Goal: Book appointment/travel/reservation

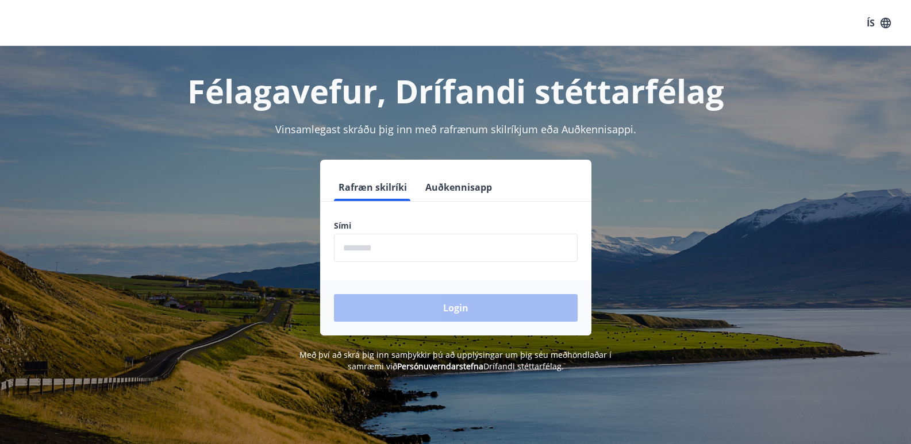
click at [410, 245] on input "phone" at bounding box center [456, 248] width 244 height 28
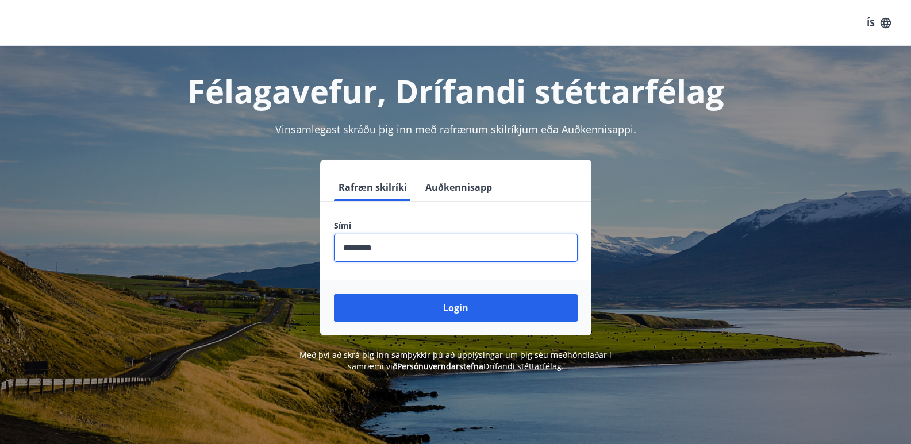
type input "********"
click at [334, 294] on button "Login" at bounding box center [456, 308] width 244 height 28
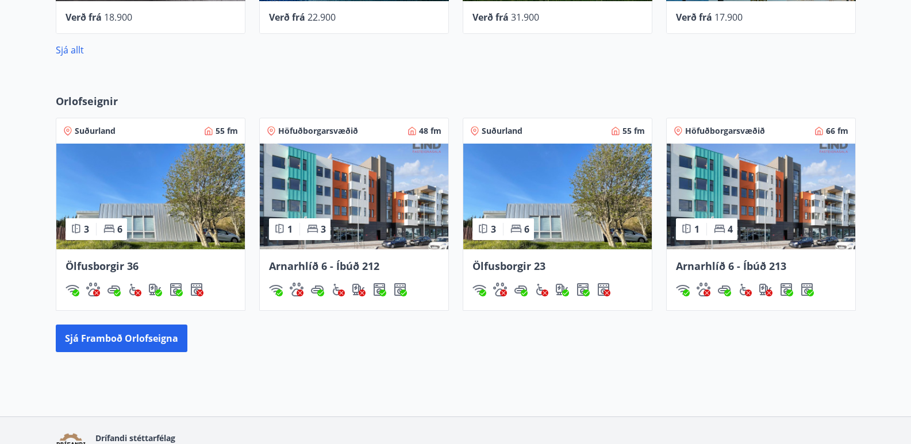
scroll to position [617, 0]
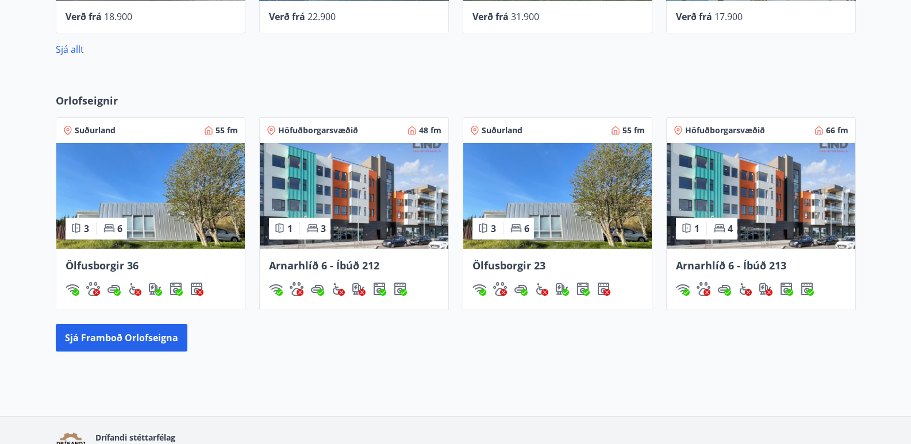
click at [375, 133] on div "Höfuðborgarsvæðið 48 fm" at bounding box center [354, 130] width 175 height 11
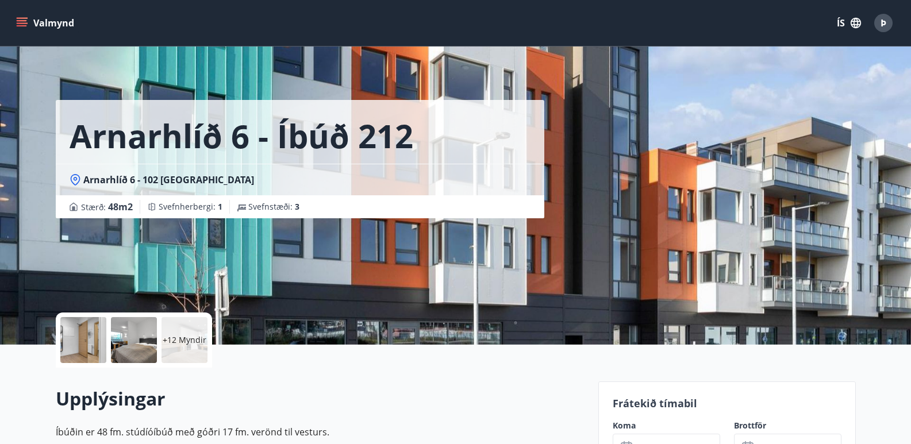
click at [92, 329] on div at bounding box center [83, 340] width 46 height 46
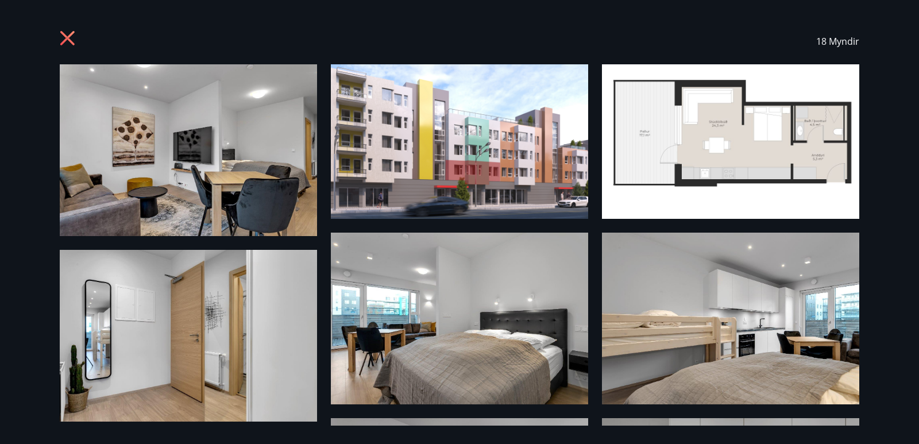
click at [62, 42] on icon at bounding box center [69, 39] width 18 height 18
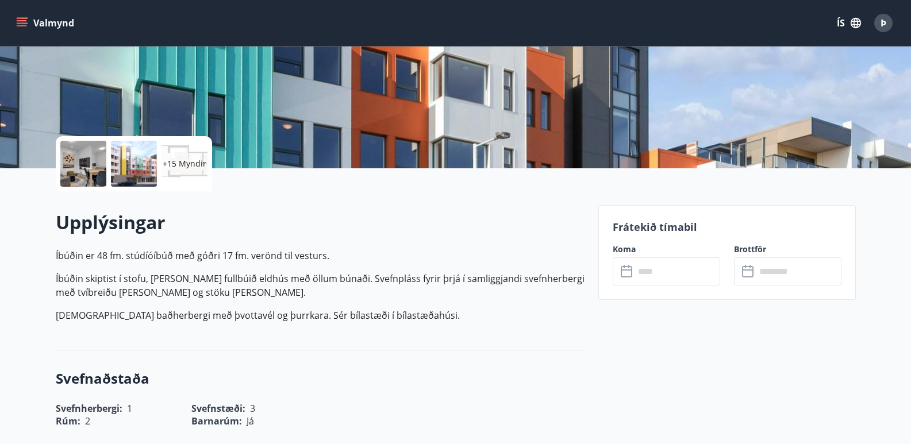
scroll to position [183, 0]
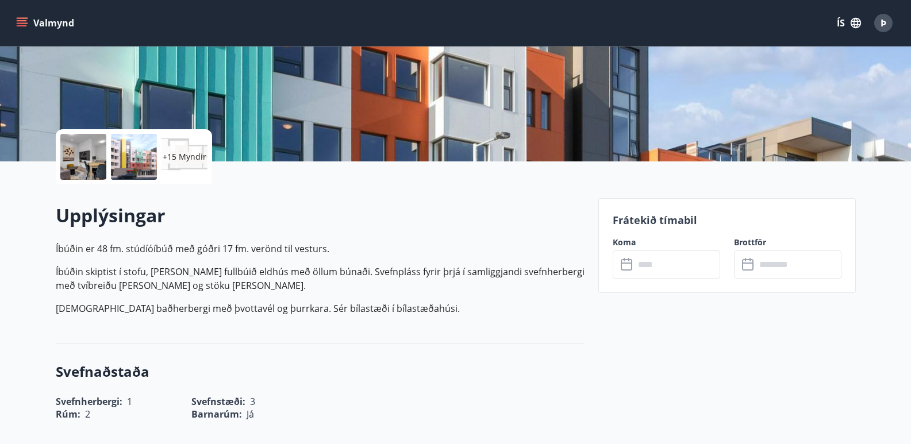
click at [655, 267] on input "text" at bounding box center [677, 264] width 86 height 28
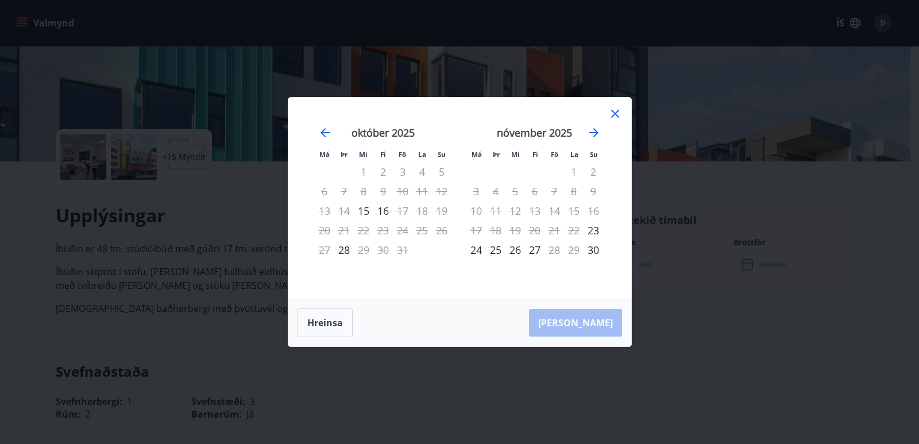
click at [615, 110] on icon at bounding box center [615, 114] width 14 height 14
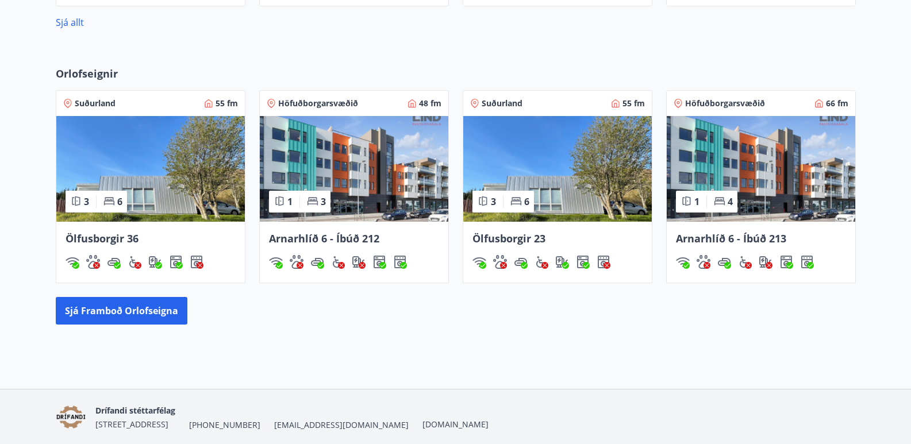
scroll to position [643, 0]
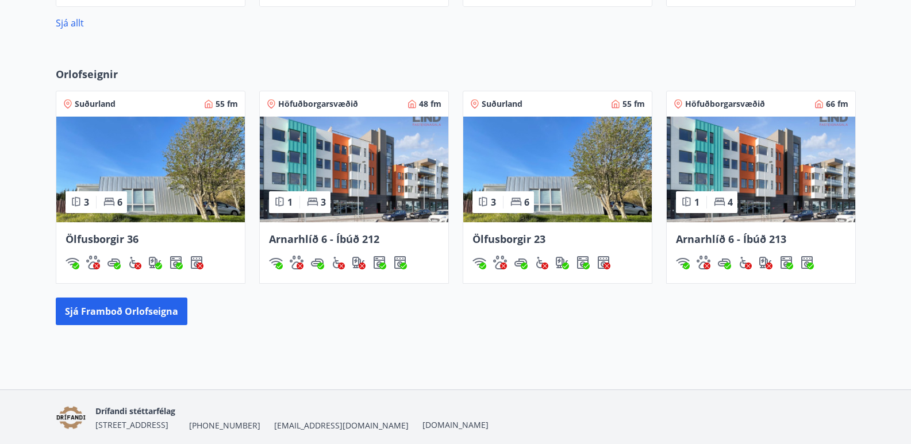
click at [782, 104] on div "Höfuðborgarsvæðið 66 fm" at bounding box center [760, 103] width 175 height 11
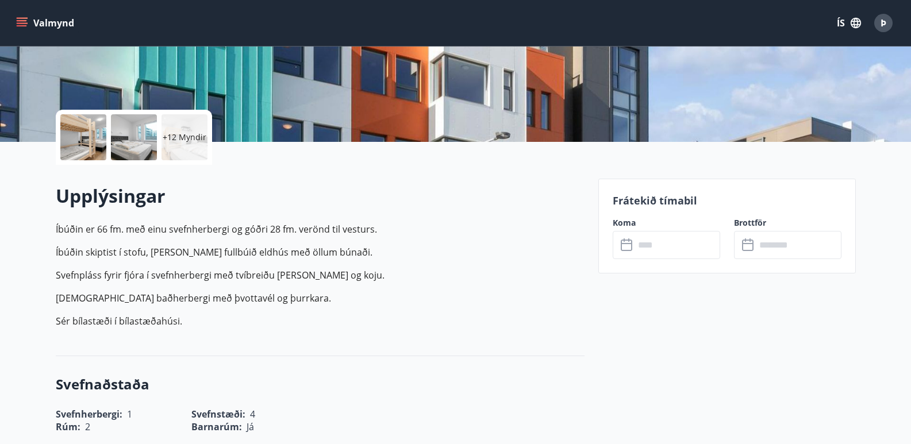
scroll to position [231, 0]
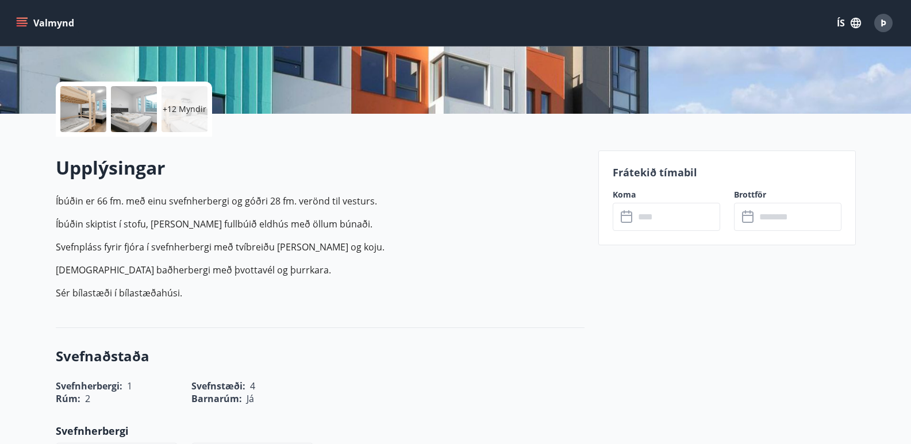
click at [650, 217] on input "text" at bounding box center [677, 217] width 86 height 28
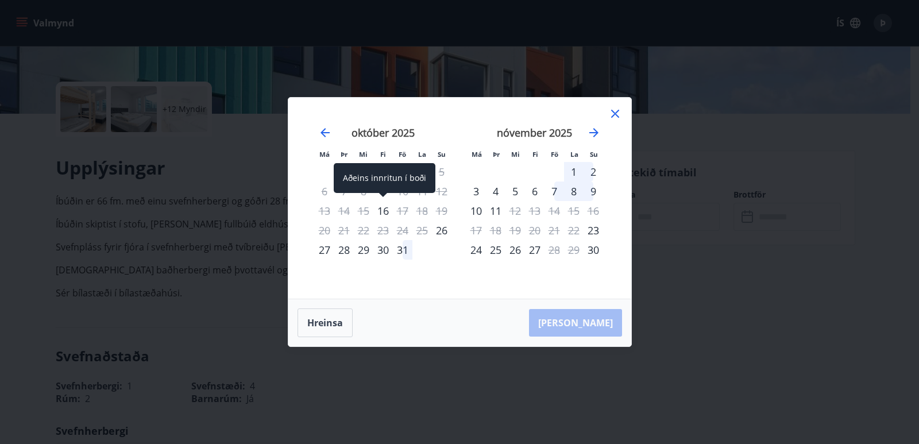
click at [383, 215] on div "16" at bounding box center [383, 211] width 20 height 20
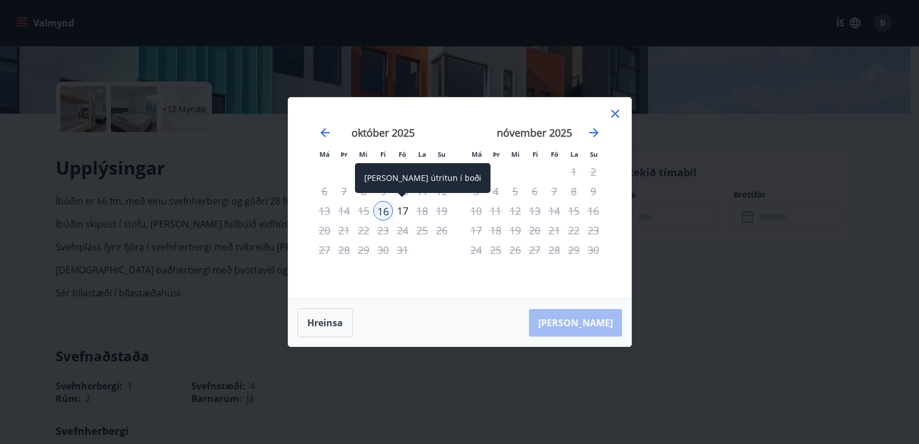
click at [397, 213] on div "17" at bounding box center [403, 211] width 20 height 20
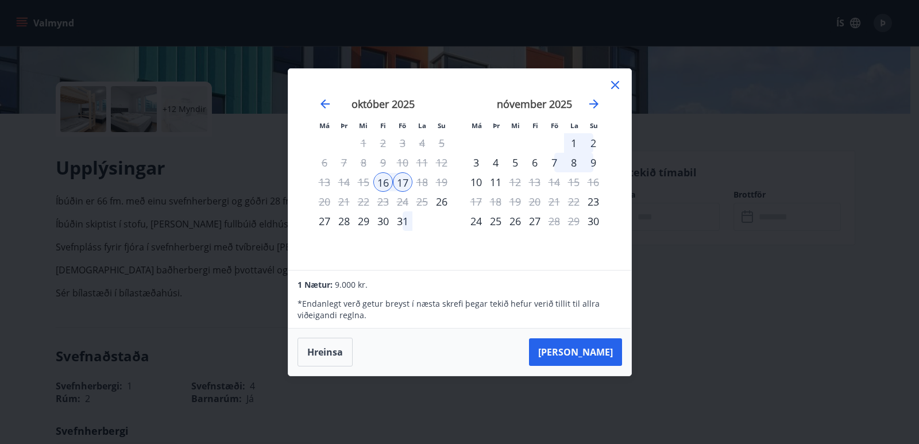
click at [617, 87] on icon at bounding box center [615, 85] width 8 height 8
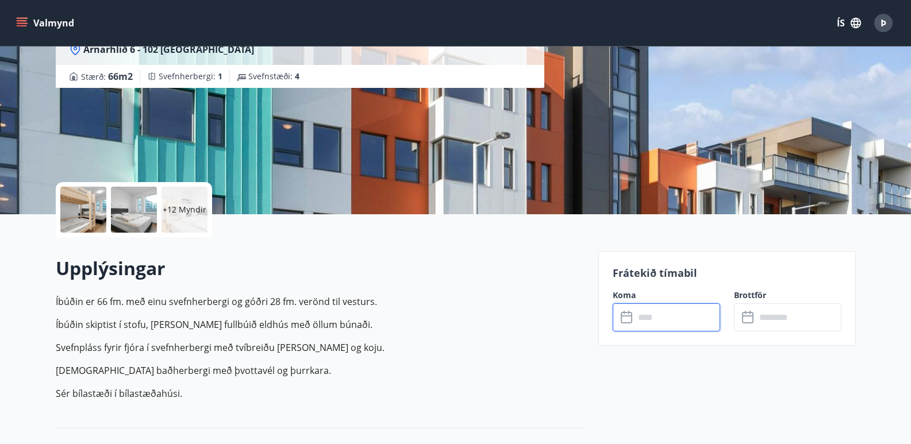
scroll to position [130, 0]
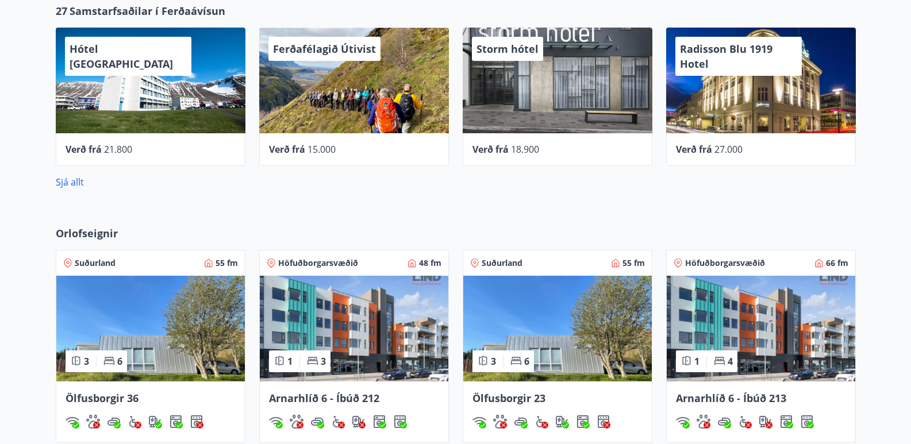
scroll to position [685, 0]
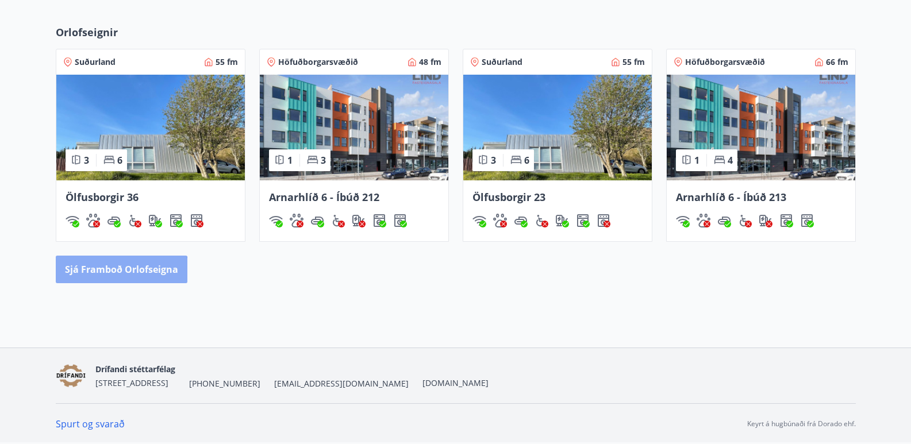
click at [112, 275] on button "Sjá framboð orlofseigna" at bounding box center [122, 270] width 132 height 28
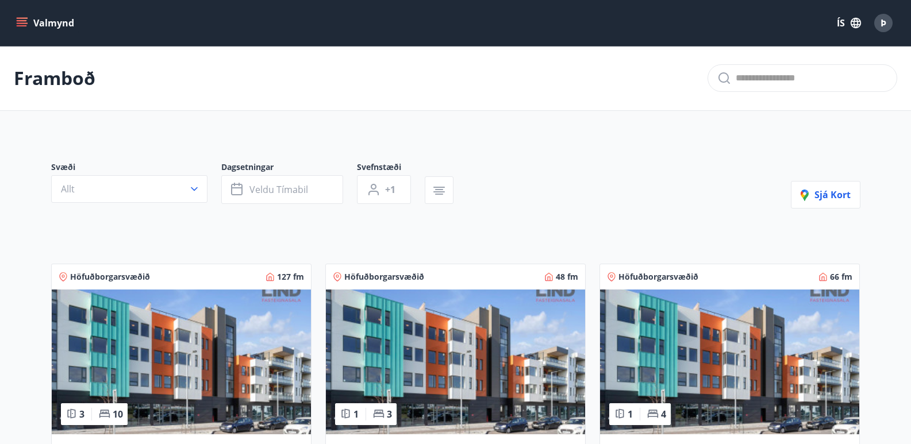
scroll to position [1, 0]
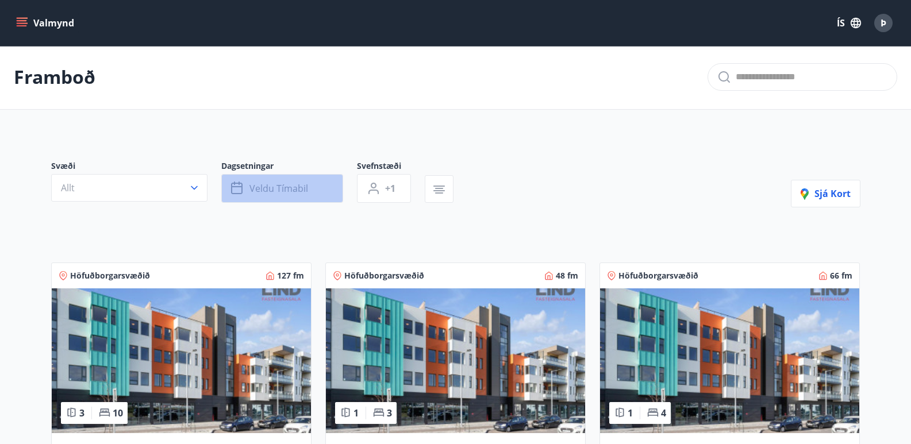
click at [292, 194] on span "Veldu tímabil" at bounding box center [278, 188] width 59 height 13
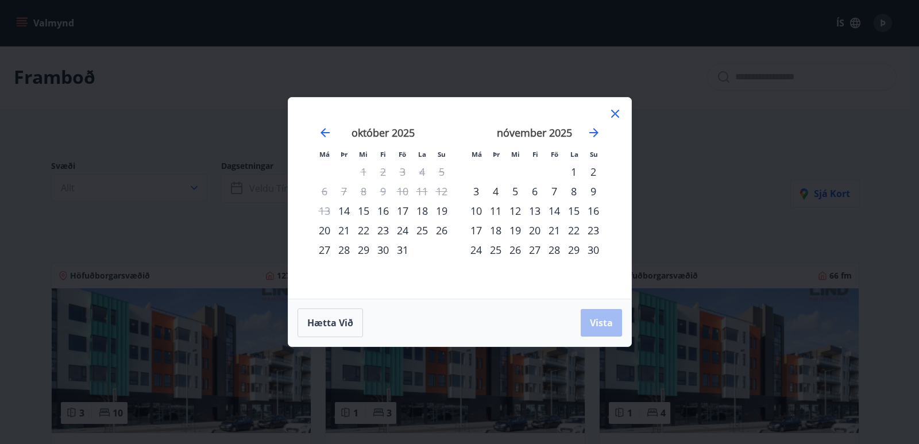
click at [387, 213] on div "16" at bounding box center [383, 211] width 20 height 20
click at [407, 211] on div "17" at bounding box center [403, 211] width 20 height 20
click at [597, 314] on button "Vista" at bounding box center [601, 323] width 41 height 28
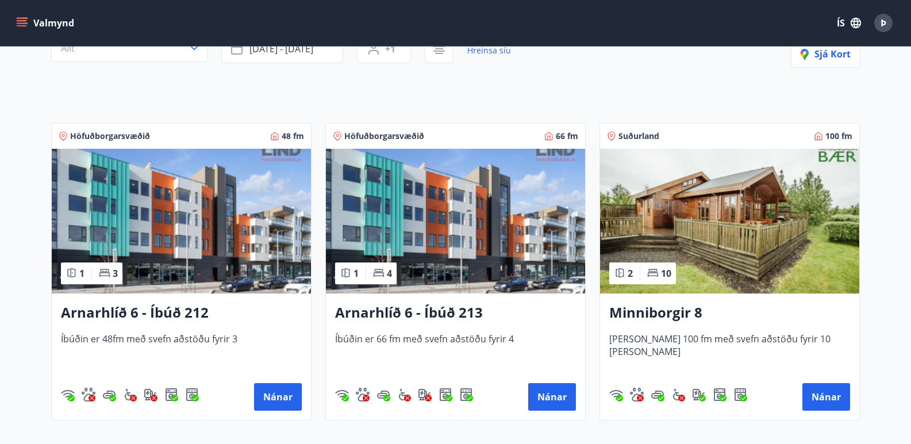
scroll to position [140, 0]
click at [198, 270] on img at bounding box center [181, 221] width 259 height 145
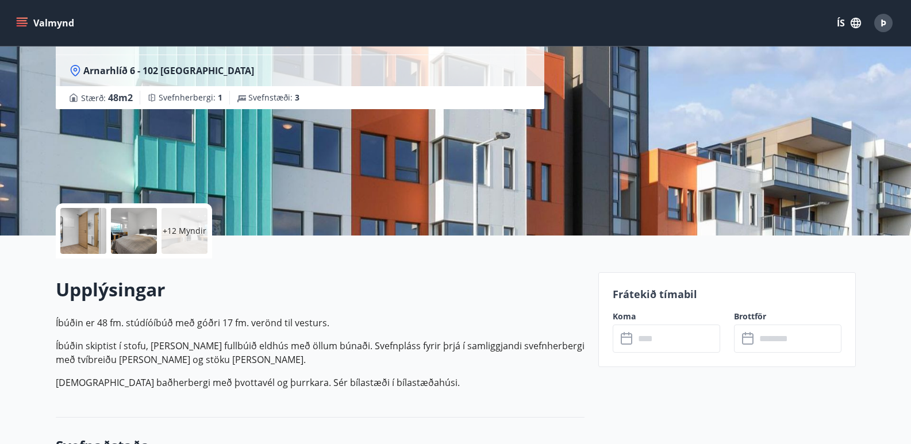
scroll to position [196, 0]
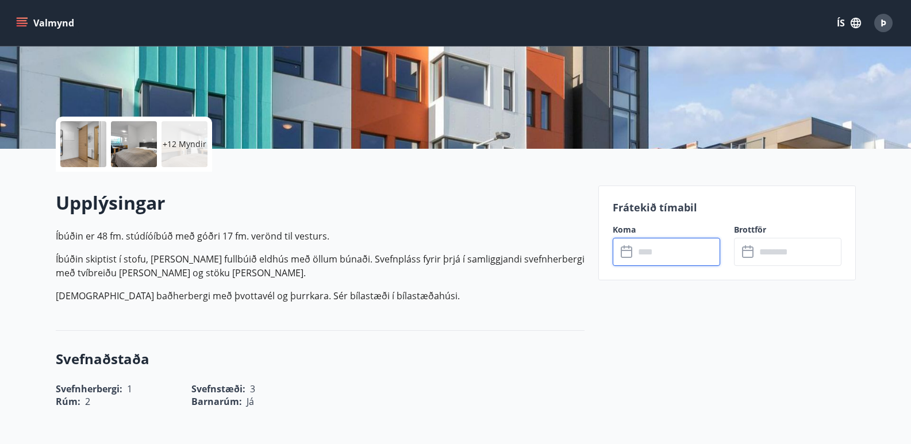
click at [640, 254] on input "text" at bounding box center [677, 252] width 86 height 28
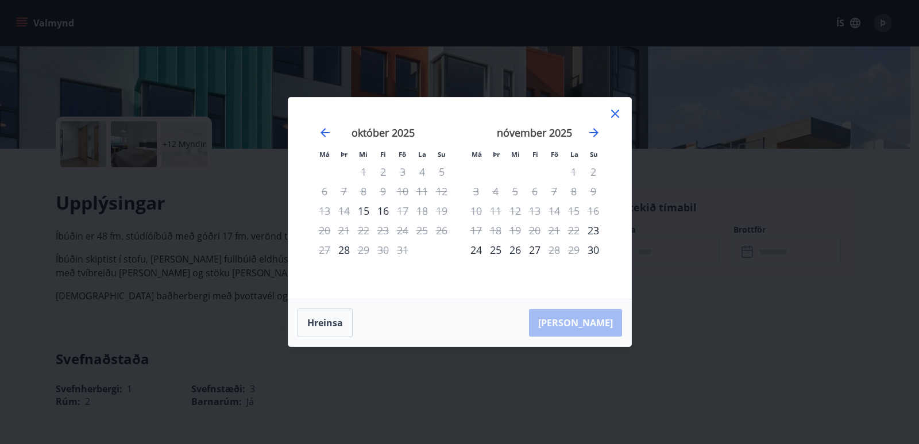
click at [383, 213] on div "16" at bounding box center [383, 211] width 20 height 20
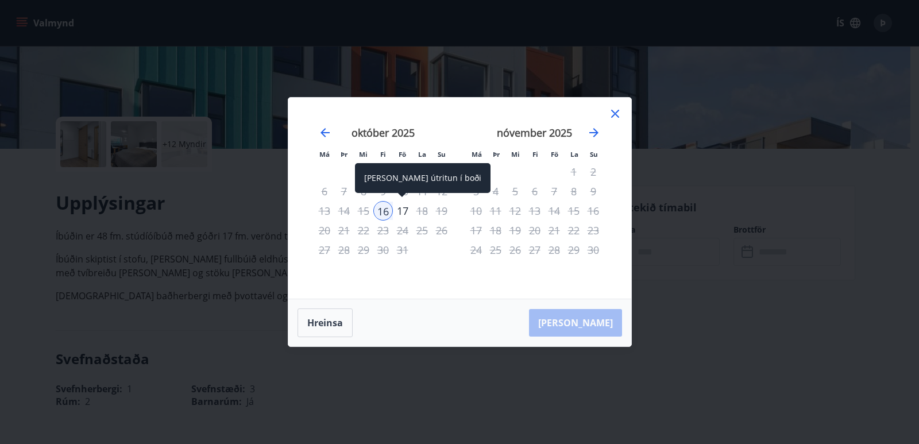
click at [405, 212] on div "17" at bounding box center [403, 211] width 20 height 20
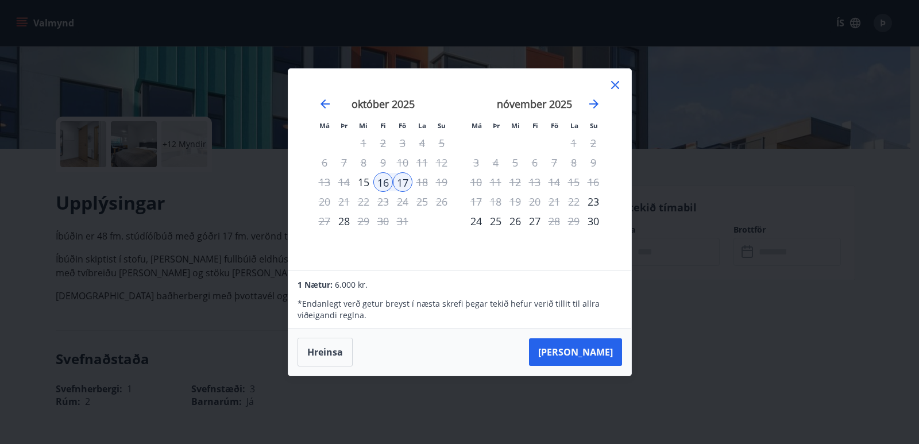
click at [613, 86] on icon at bounding box center [615, 85] width 14 height 14
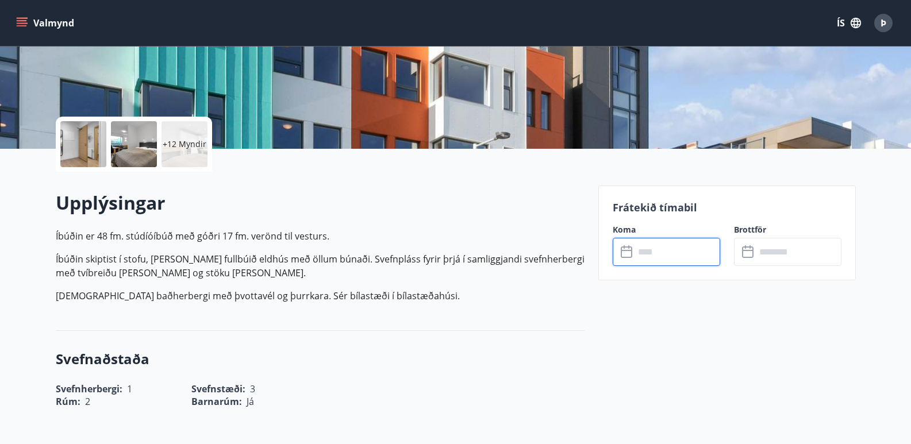
scroll to position [0, 0]
